Goal: Check status: Check status

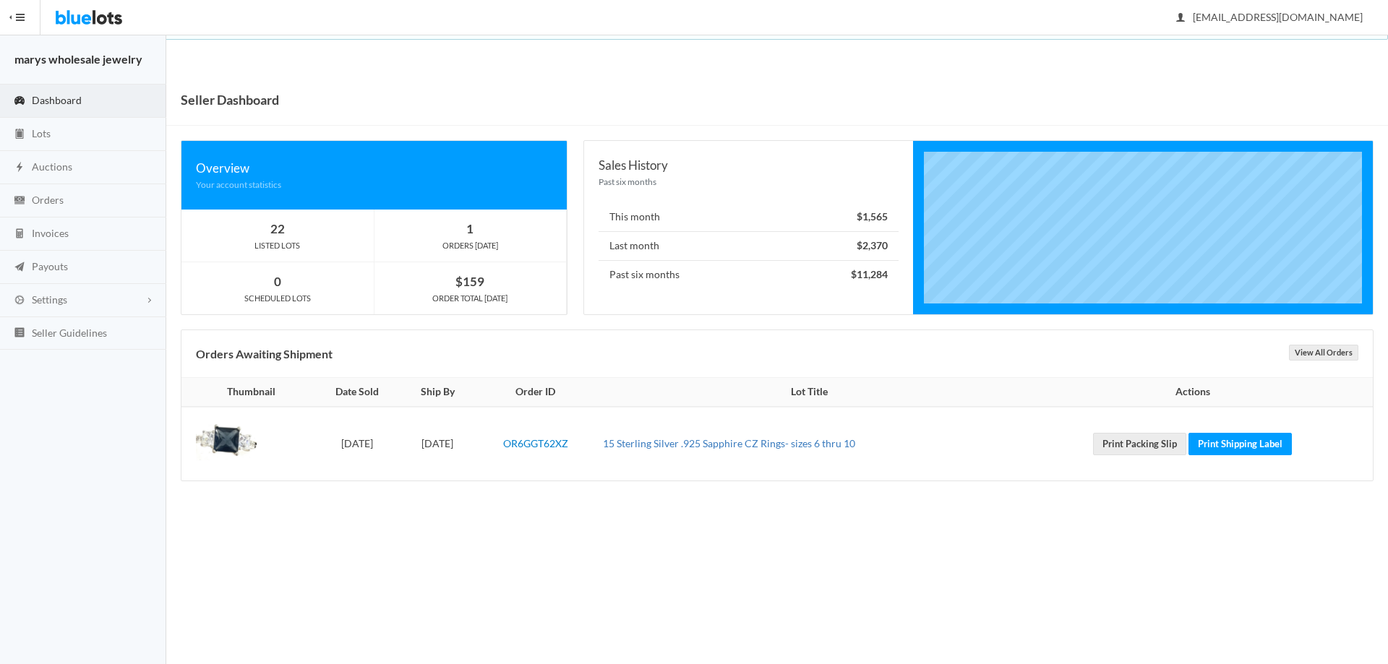
click at [771, 442] on link "15 Sterling Silver .925 Sapphire CZ Rings- sizes 6 thru 10" at bounding box center [729, 443] width 252 height 12
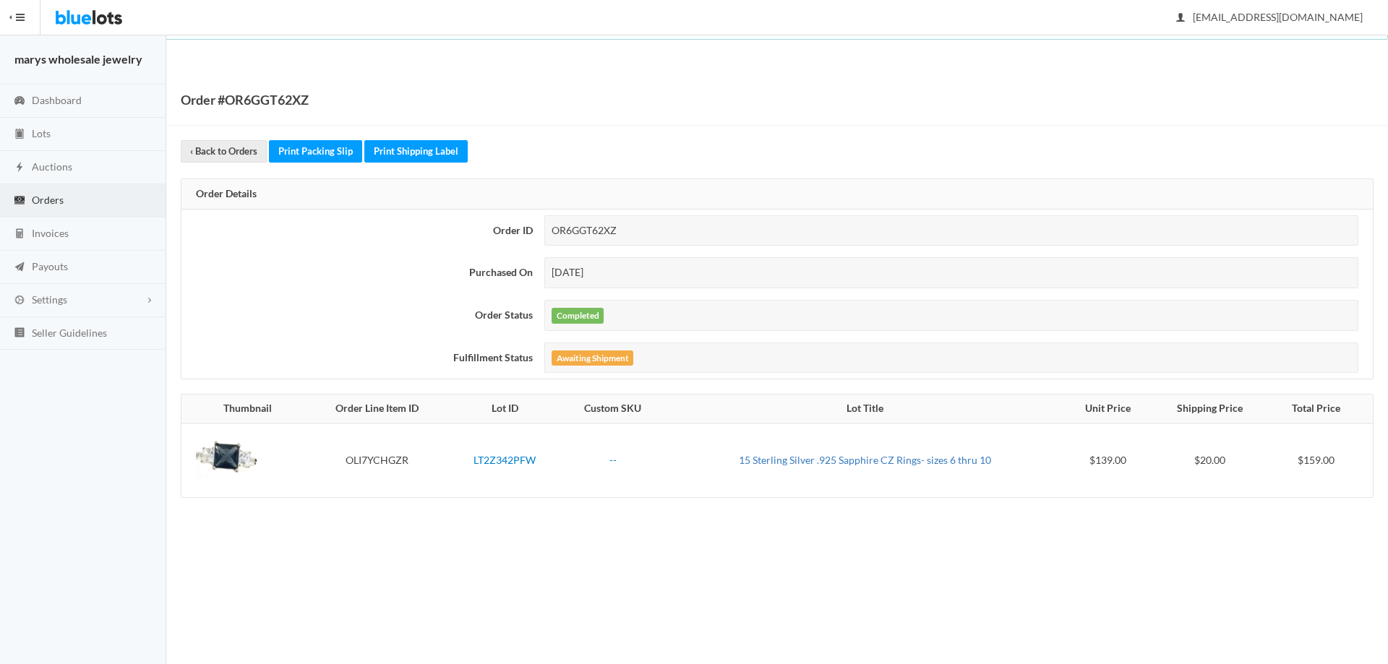
click at [800, 457] on link "15 Sterling Silver .925 Sapphire CZ Rings- sizes 6 thru 10" at bounding box center [865, 460] width 252 height 12
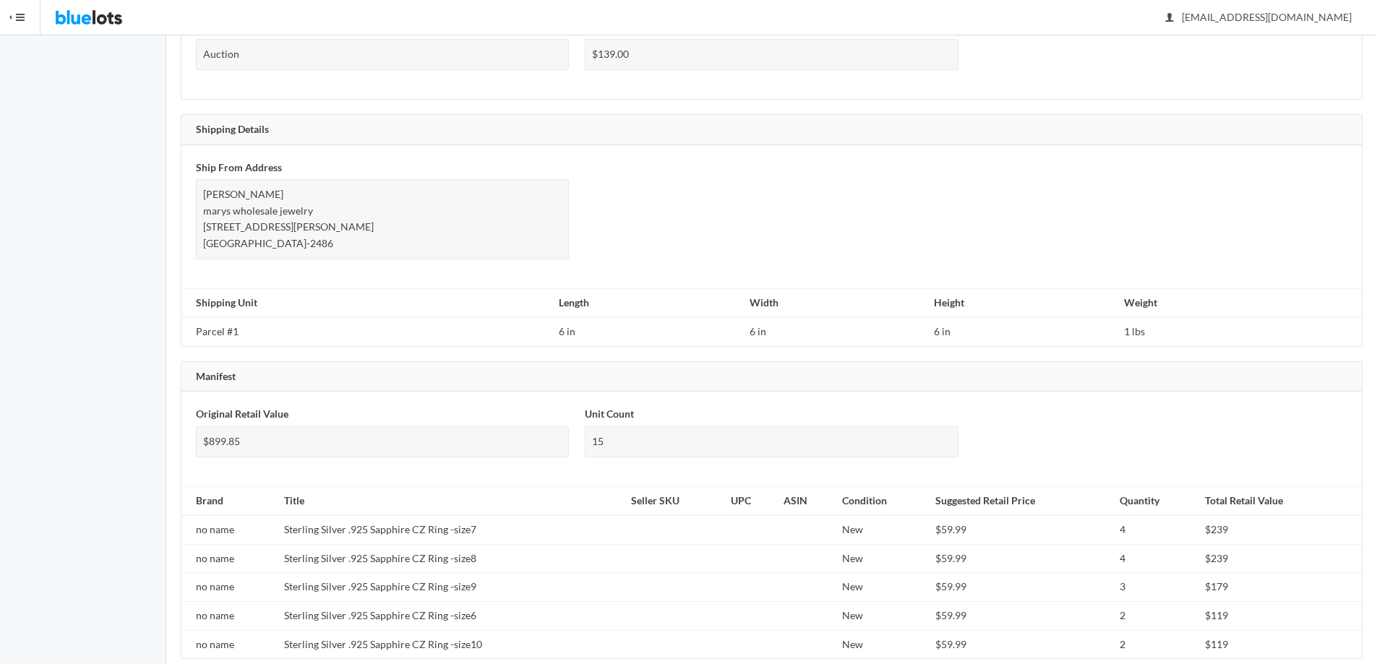
scroll to position [827, 0]
